Goal: Download file/media

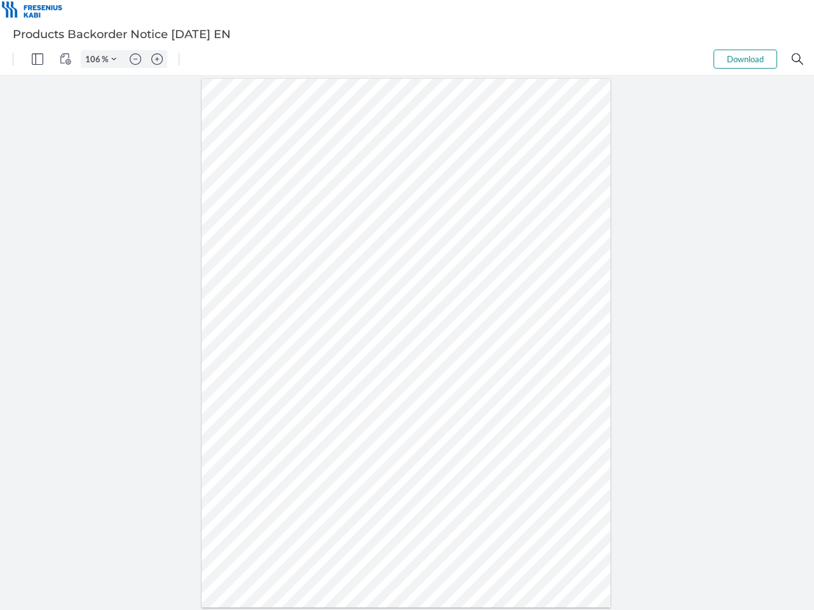
click at [38, 59] on img "Panel" at bounding box center [37, 58] width 11 height 11
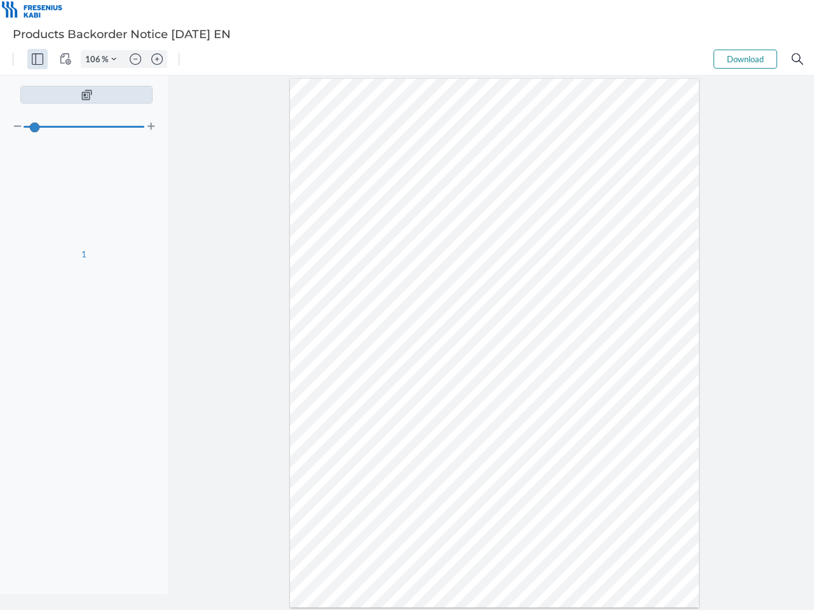
click at [66, 59] on img "View Controls" at bounding box center [65, 58] width 11 height 11
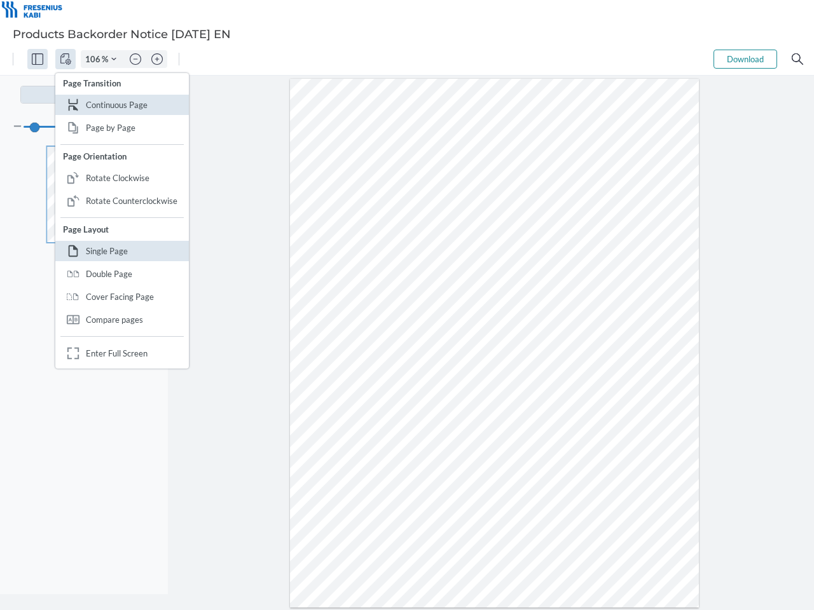
click at [95, 59] on input "106" at bounding box center [91, 58] width 20 height 11
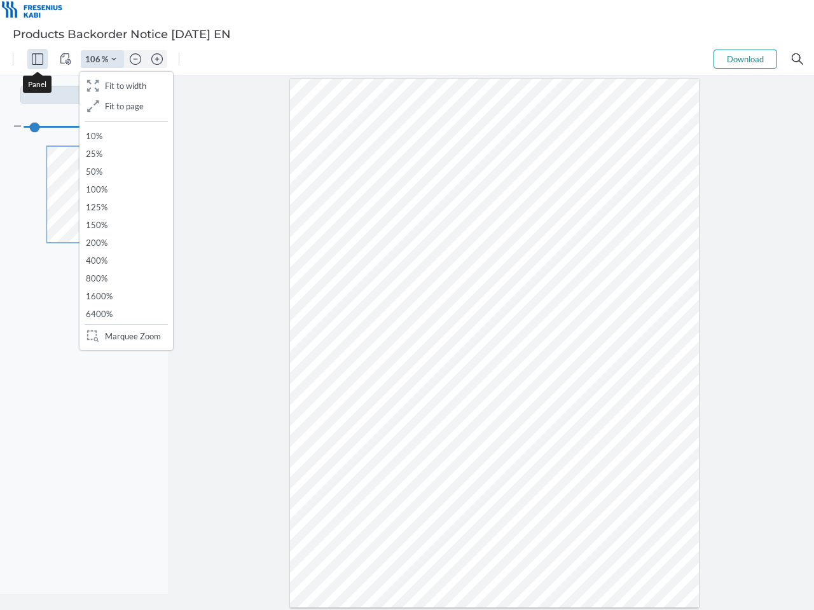
click at [114, 59] on img "Zoom Controls" at bounding box center [113, 59] width 5 height 5
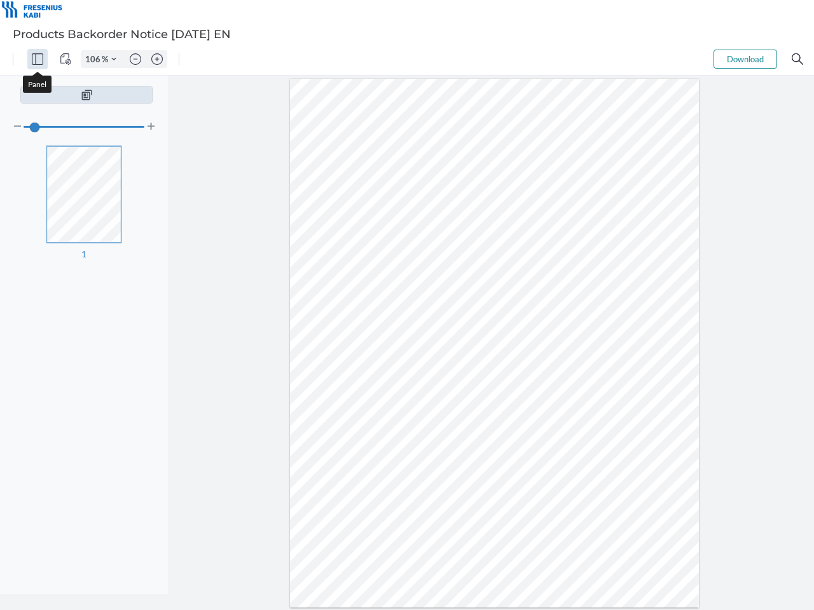
click at [135, 59] on img "Zoom out" at bounding box center [135, 58] width 11 height 11
click at [157, 59] on img "Zoom in" at bounding box center [156, 58] width 11 height 11
type input "106"
click at [745, 59] on button "Download" at bounding box center [746, 59] width 64 height 19
click at [797, 59] on img "Search" at bounding box center [797, 58] width 11 height 11
